Goal: Information Seeking & Learning: Check status

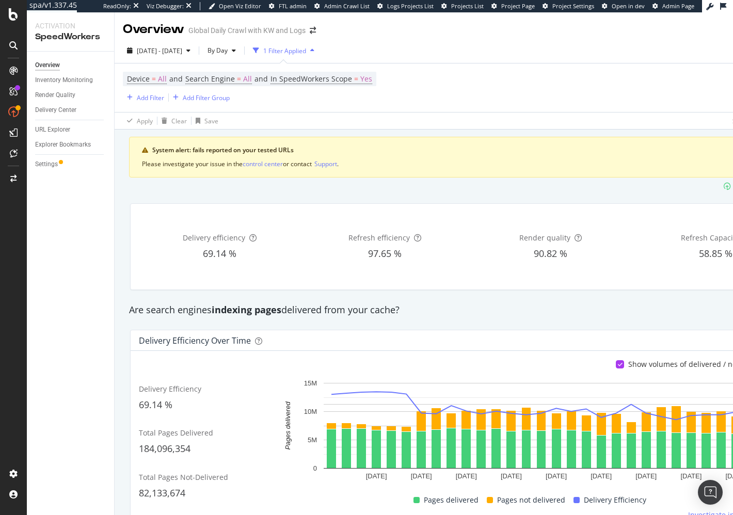
scroll to position [226, 0]
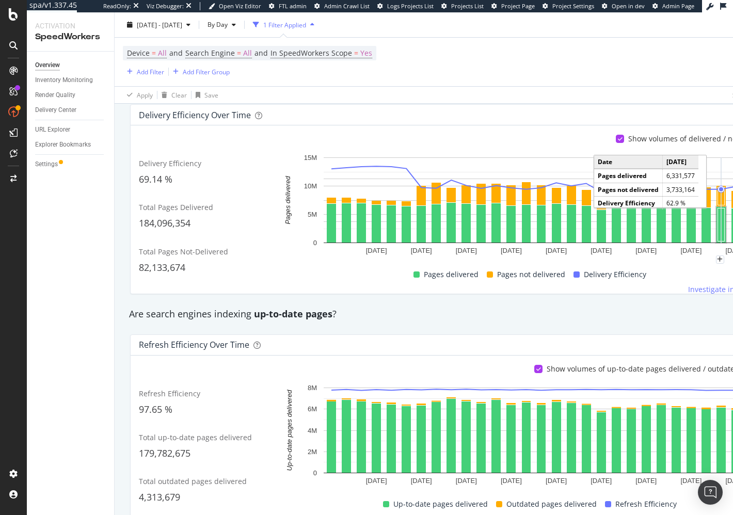
click at [674, 323] on div "Are search engines indexing up-to-date pages ?" at bounding box center [468, 315] width 688 height 24
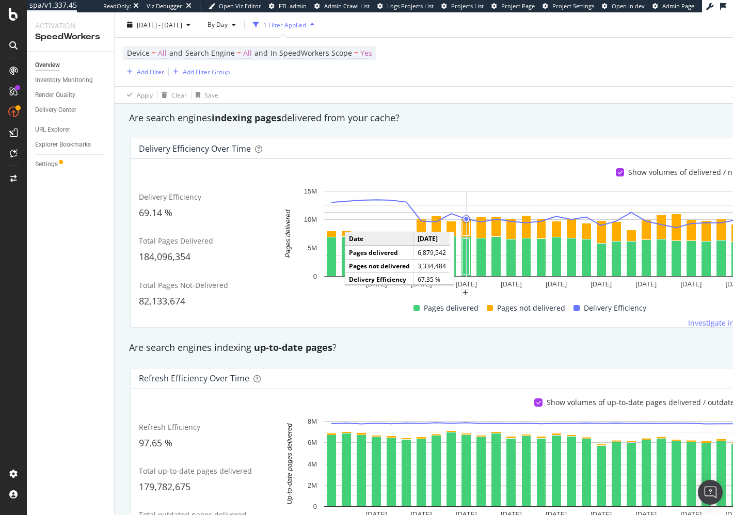
scroll to position [187, 0]
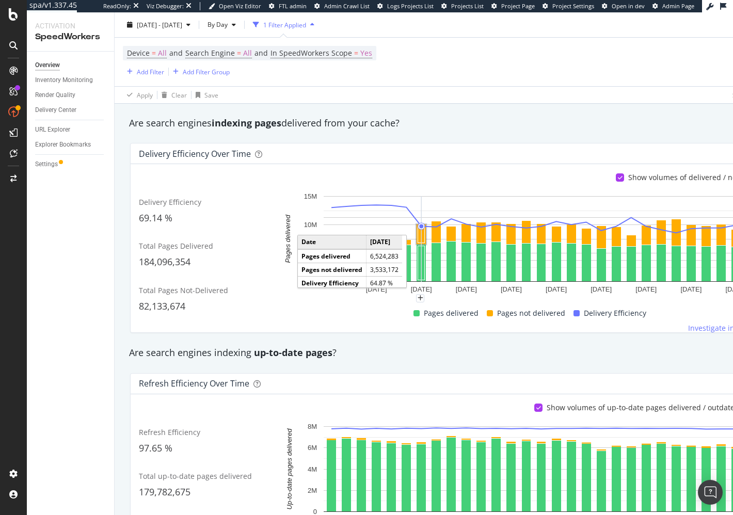
click at [418, 232] on rect "A chart." at bounding box center [421, 234] width 7 height 17
